Goal: Navigation & Orientation: Find specific page/section

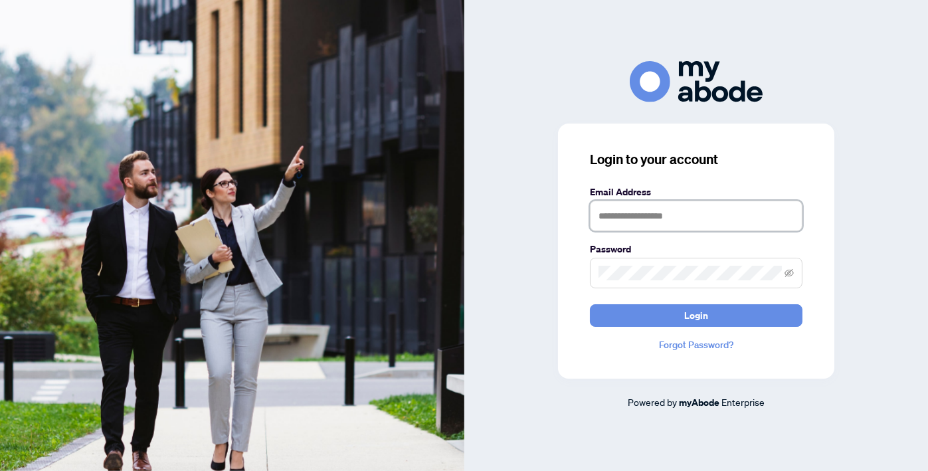
drag, startPoint x: 699, startPoint y: 205, endPoint x: 701, endPoint y: 216, distance: 11.5
click at [699, 205] on input "text" at bounding box center [696, 216] width 213 height 31
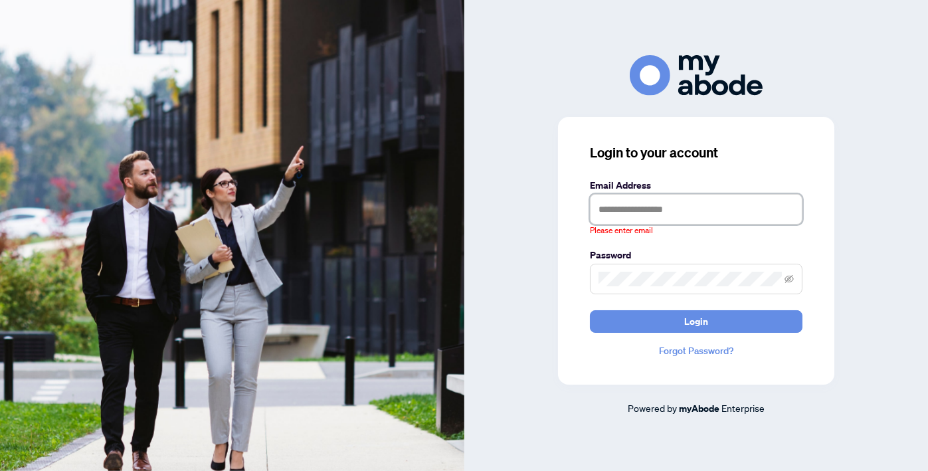
type input "**********"
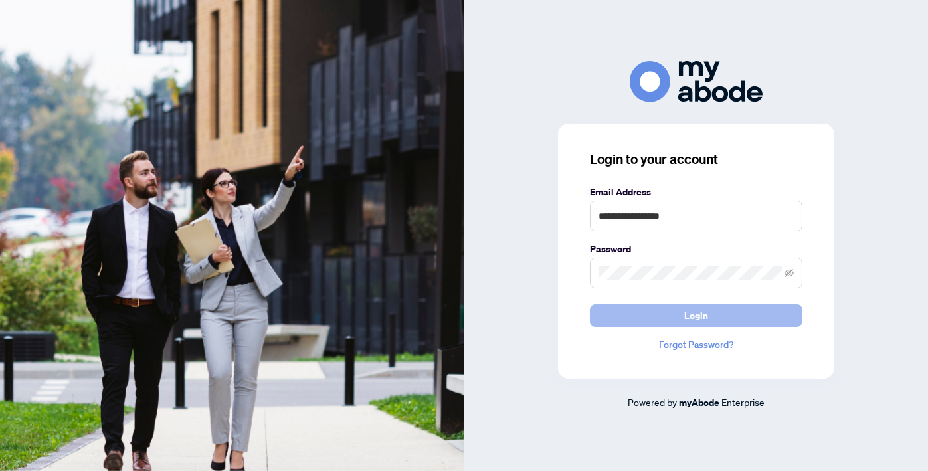
click at [713, 310] on button "Login" at bounding box center [696, 315] width 213 height 23
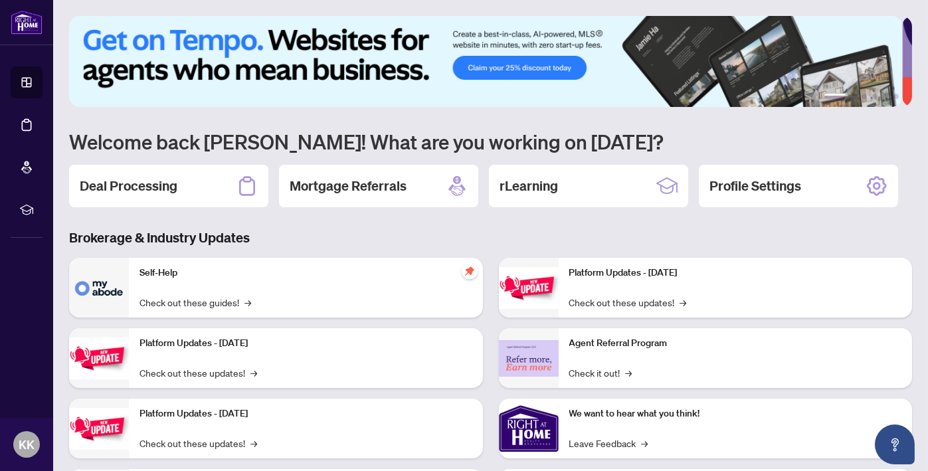
click at [518, 67] on img at bounding box center [485, 61] width 833 height 91
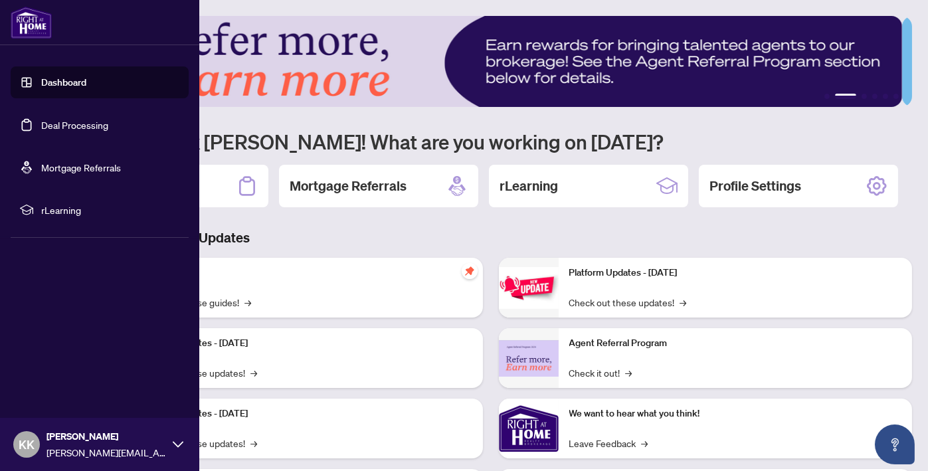
click at [67, 84] on link "Dashboard" at bounding box center [63, 82] width 45 height 12
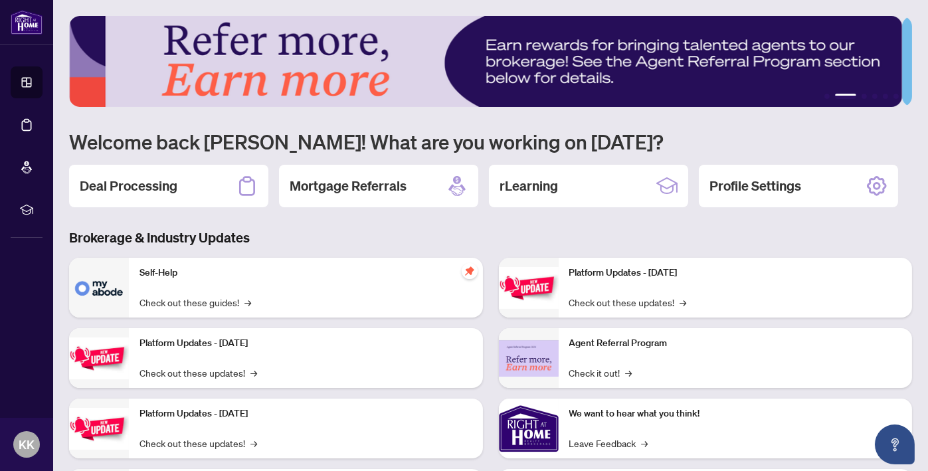
click at [837, 91] on img at bounding box center [485, 61] width 833 height 91
click at [838, 92] on img at bounding box center [485, 61] width 833 height 91
click at [838, 94] on li "2" at bounding box center [845, 96] width 21 height 5
drag, startPoint x: 595, startPoint y: 130, endPoint x: 499, endPoint y: 132, distance: 95.6
click at [595, 130] on h1 "Welcome back Ken! What are you working on today?" at bounding box center [490, 141] width 843 height 25
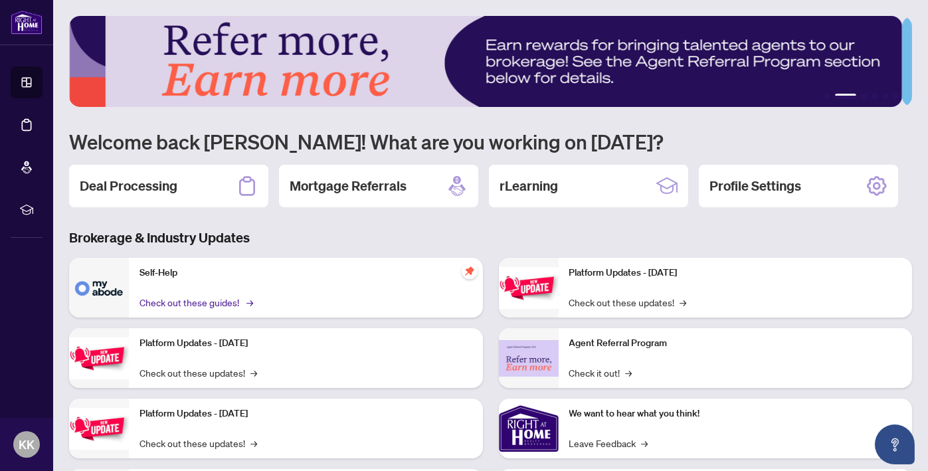
click at [207, 300] on link "Check out these guides! →" at bounding box center [195, 302] width 112 height 15
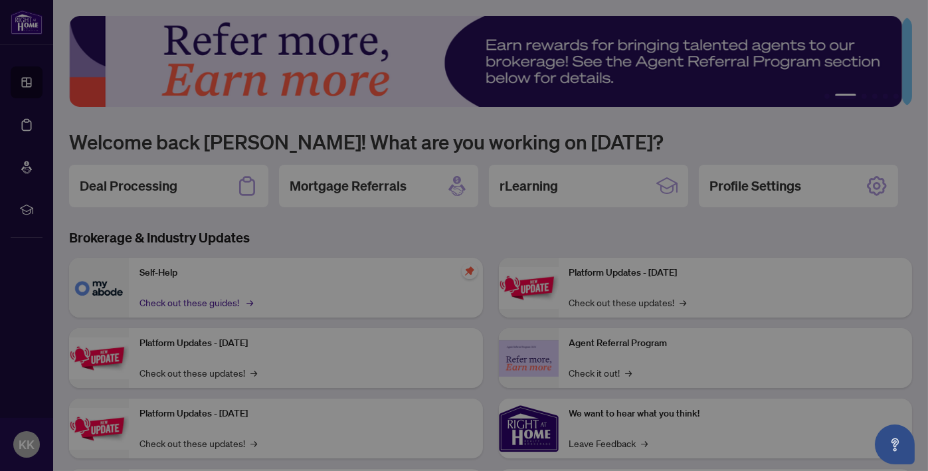
click at [208, 300] on div at bounding box center [464, 251] width 513 height 338
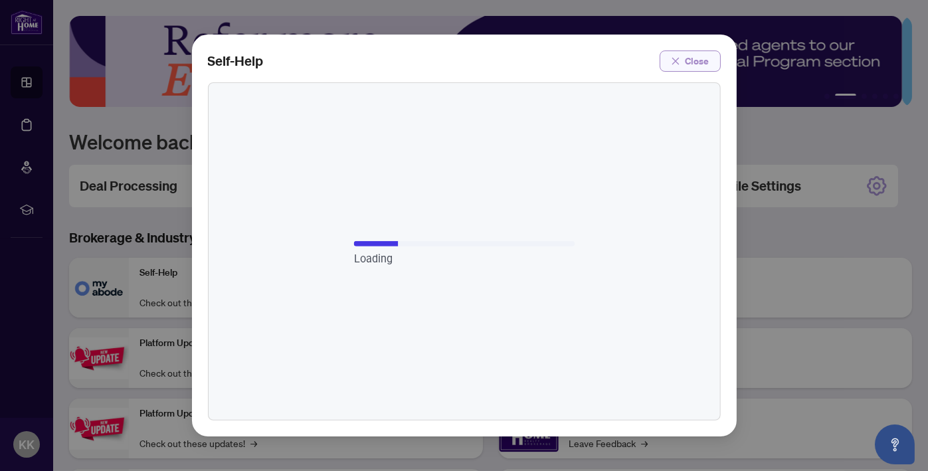
click at [695, 63] on span "Close" at bounding box center [697, 60] width 24 height 21
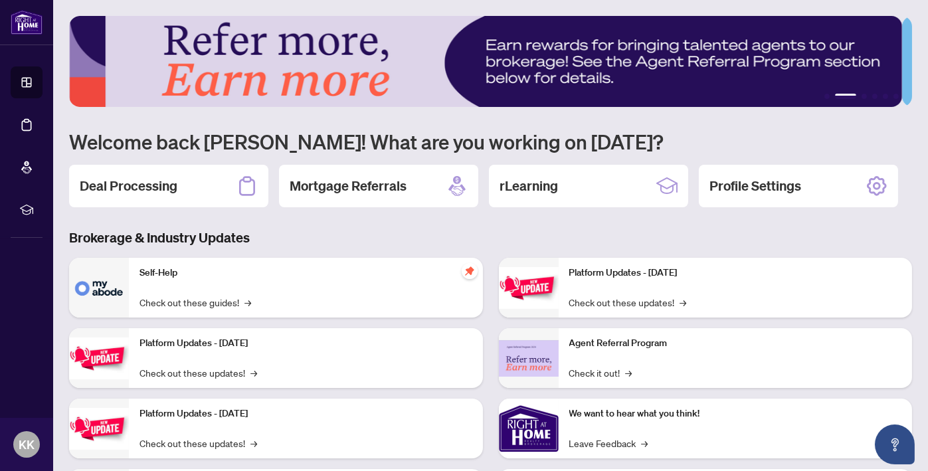
click at [584, 133] on h1 "Welcome back Ken! What are you working on today?" at bounding box center [490, 141] width 843 height 25
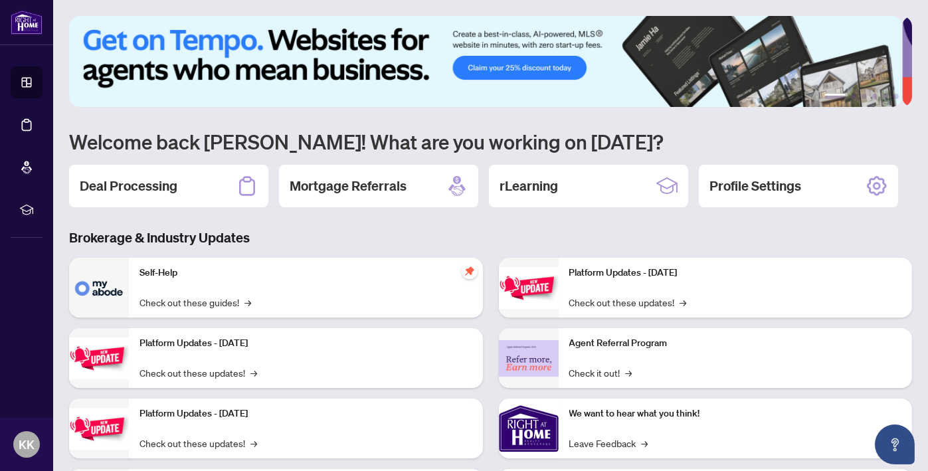
click at [703, 64] on img at bounding box center [485, 61] width 833 height 91
